Goal: Task Accomplishment & Management: Manage account settings

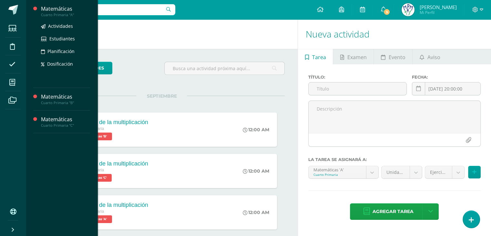
click at [61, 11] on div "Matemáticas" at bounding box center [65, 8] width 49 height 7
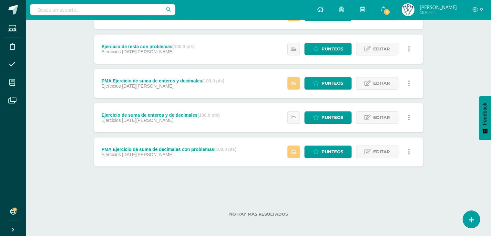
scroll to position [717, 0]
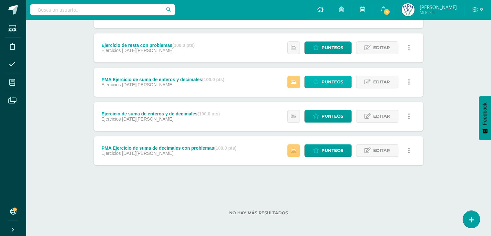
click at [335, 81] on span "Punteos" at bounding box center [333, 82] width 22 height 12
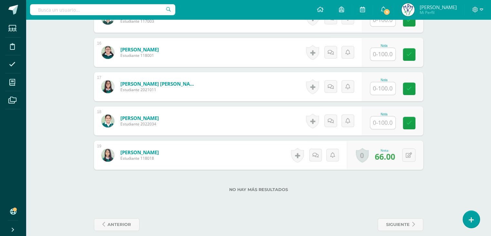
scroll to position [708, 0]
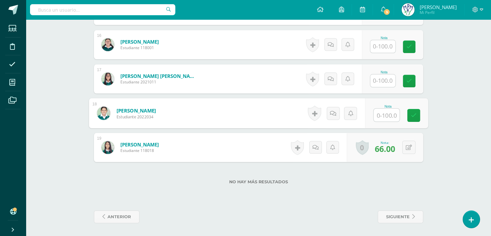
click at [387, 113] on input "text" at bounding box center [387, 115] width 26 height 13
type input "76"
click at [414, 113] on icon at bounding box center [414, 114] width 6 height 5
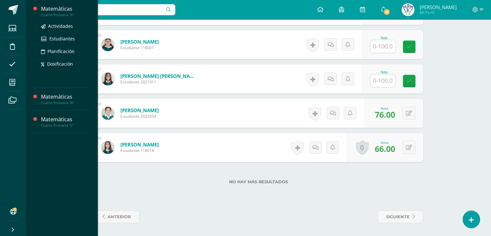
click at [57, 6] on div "Matemáticas" at bounding box center [65, 8] width 49 height 7
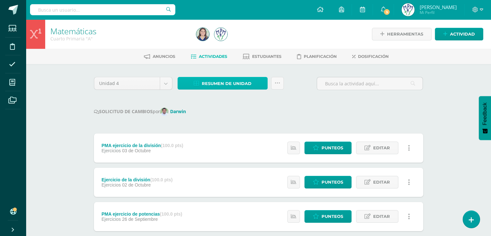
click at [215, 84] on span "Resumen de unidad" at bounding box center [227, 84] width 50 height 12
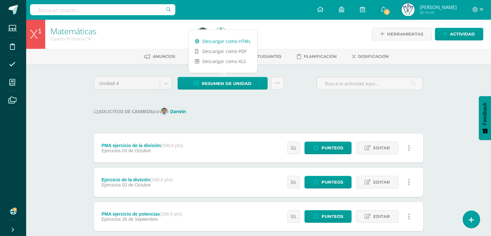
click at [231, 40] on link "Descargar como HTML" at bounding box center [223, 41] width 69 height 10
click at [226, 41] on link "Descargar como HTML" at bounding box center [223, 41] width 69 height 10
